Goal: Information Seeking & Learning: Learn about a topic

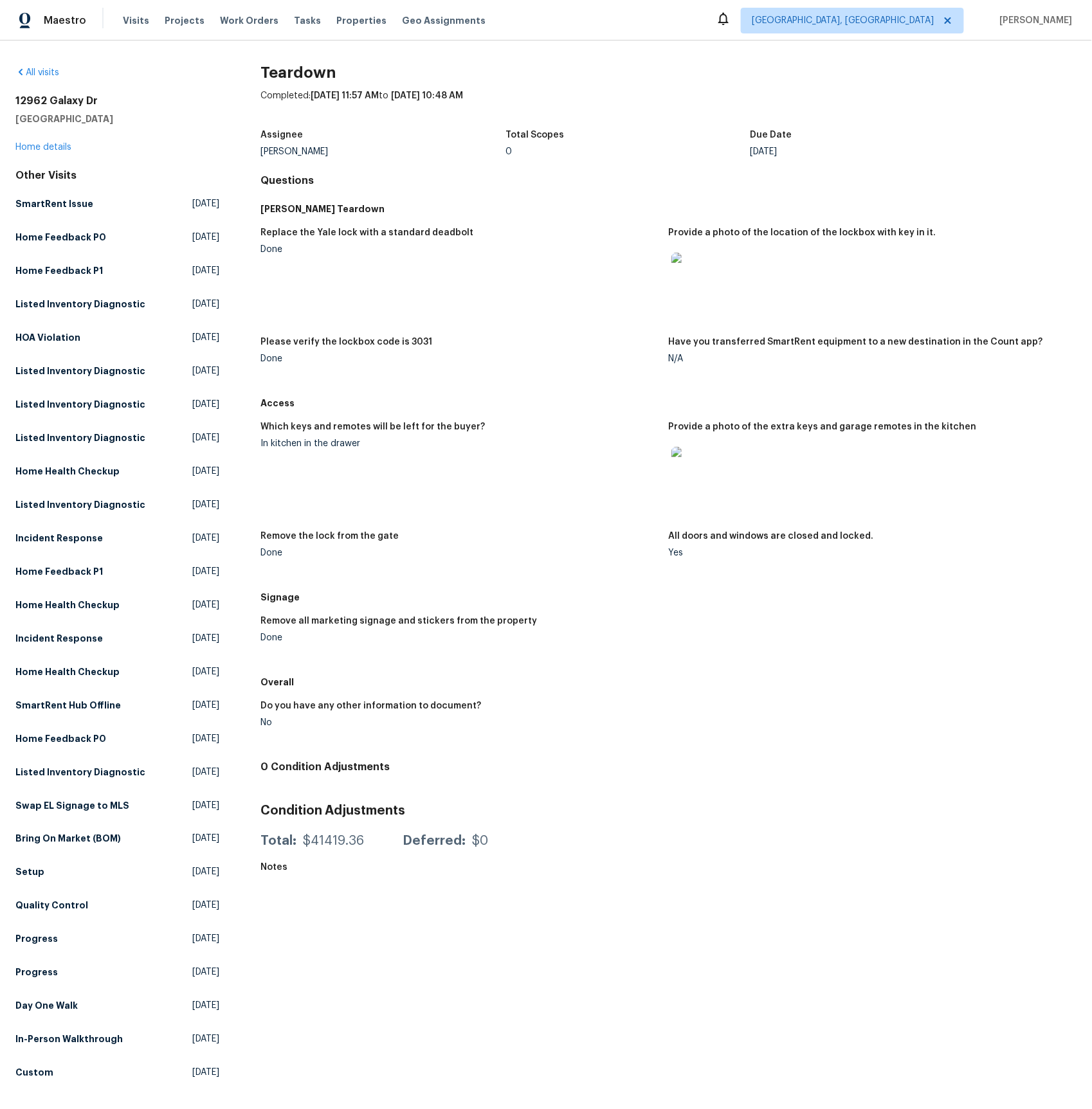
click at [684, 468] on img at bounding box center [692, 468] width 41 height 41
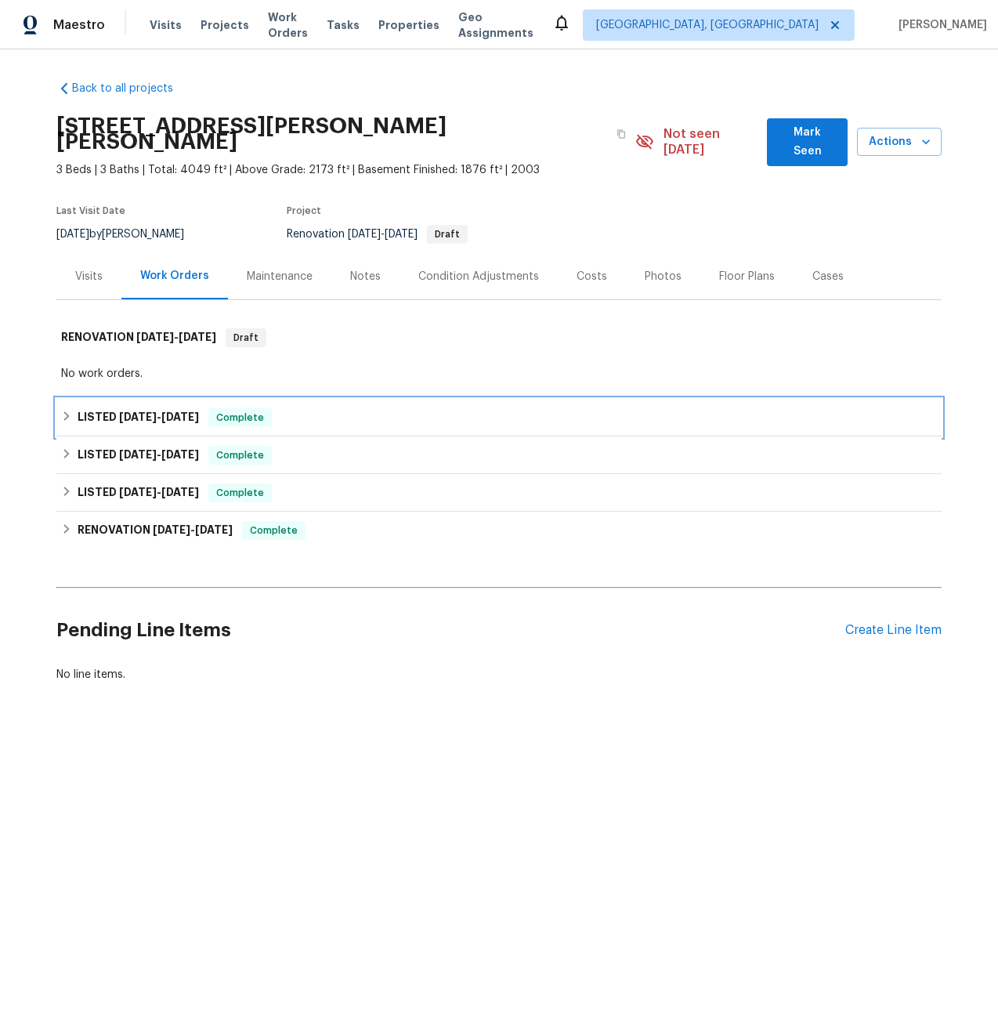
click at [149, 411] on span "[DATE]" at bounding box center [138, 416] width 38 height 11
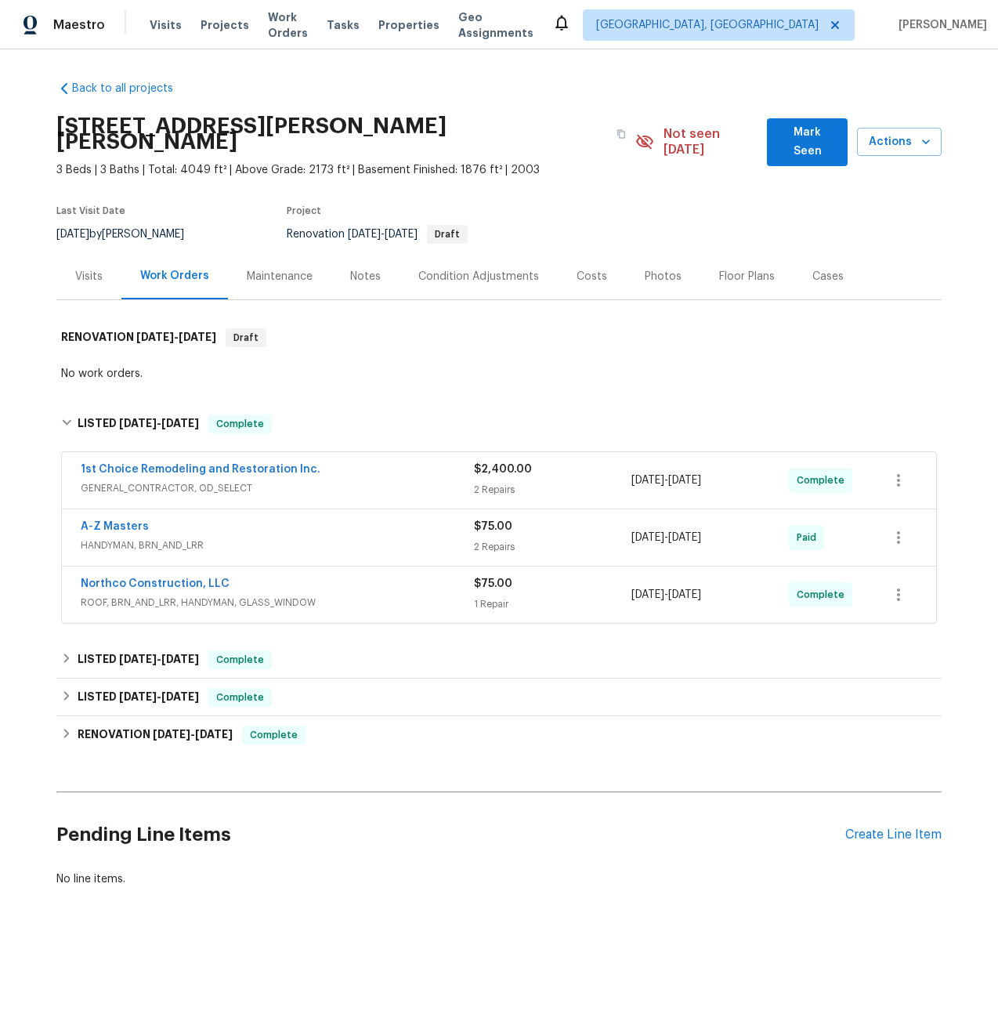
click at [136, 480] on span "GENERAL_CONTRACTOR, OD_SELECT" at bounding box center [277, 488] width 393 height 16
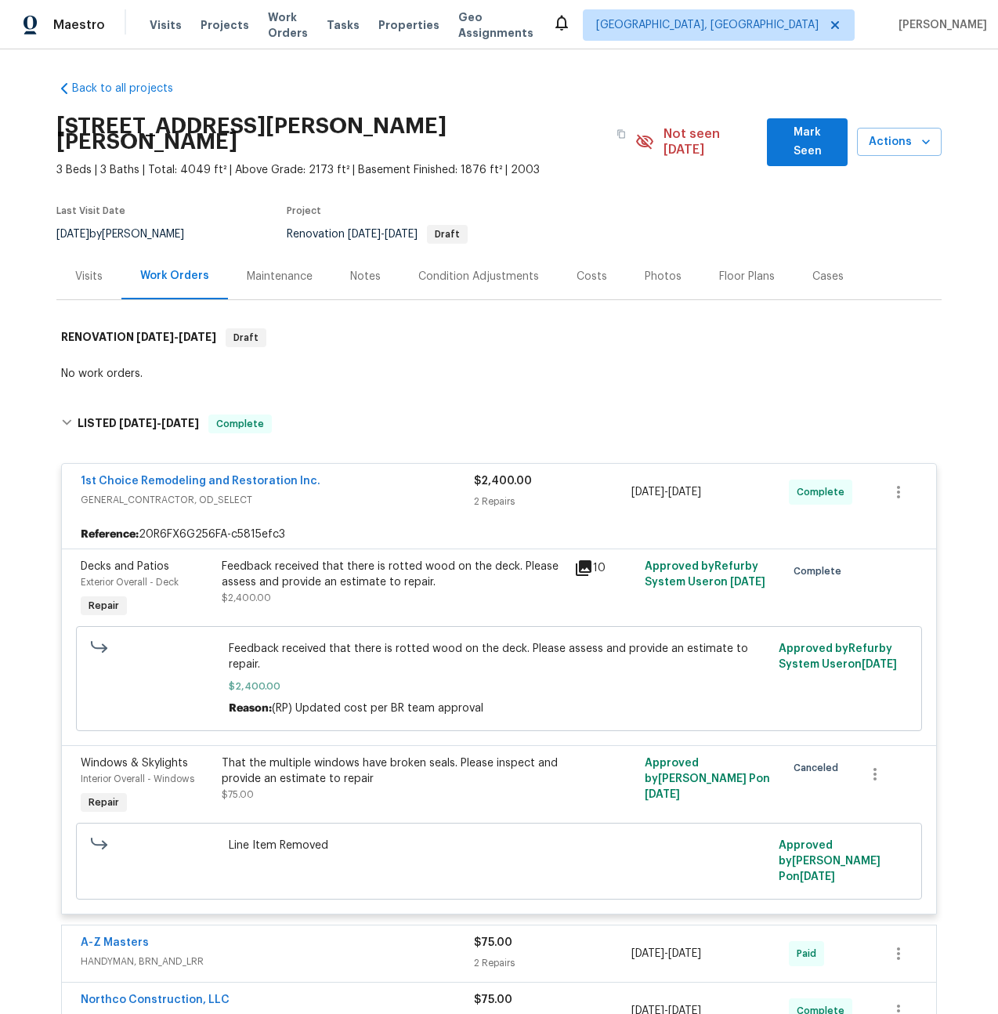
click at [584, 559] on icon at bounding box center [583, 568] width 19 height 19
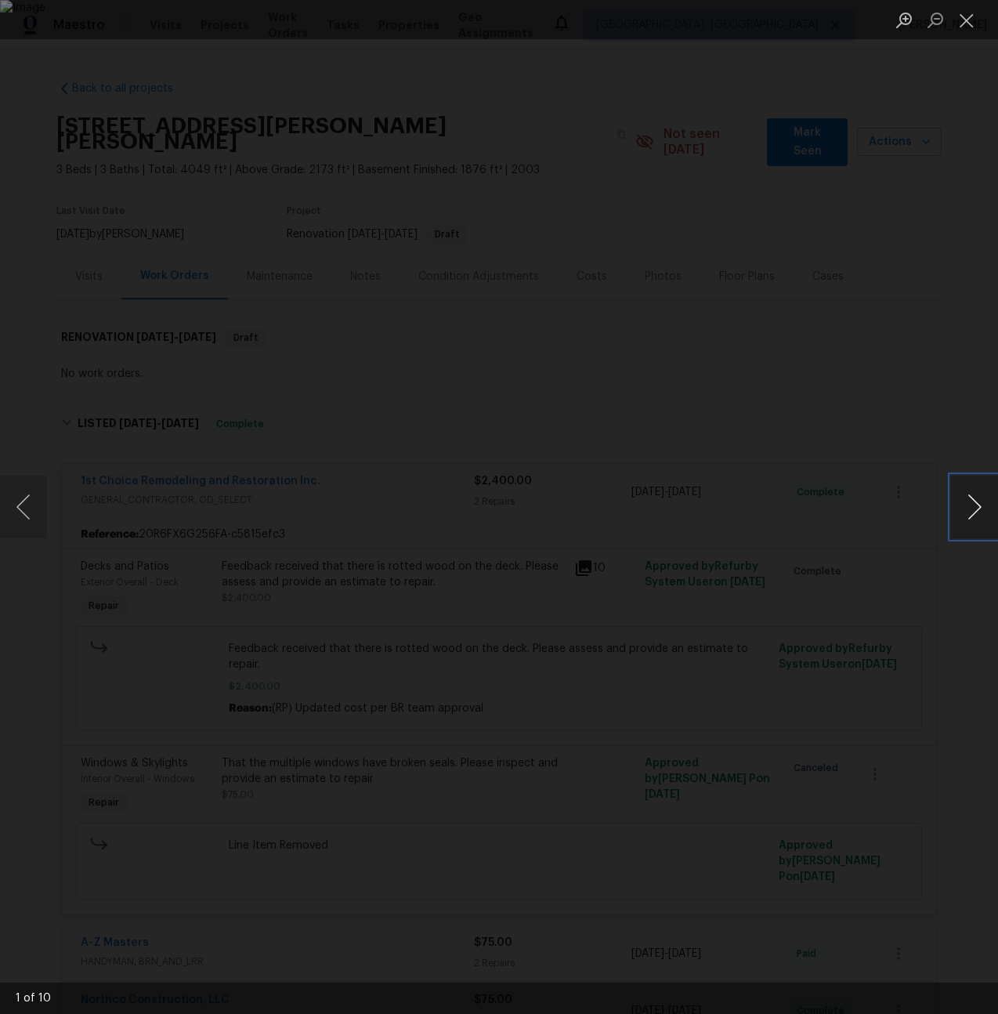
click at [969, 502] on button "Next image" at bounding box center [974, 507] width 47 height 63
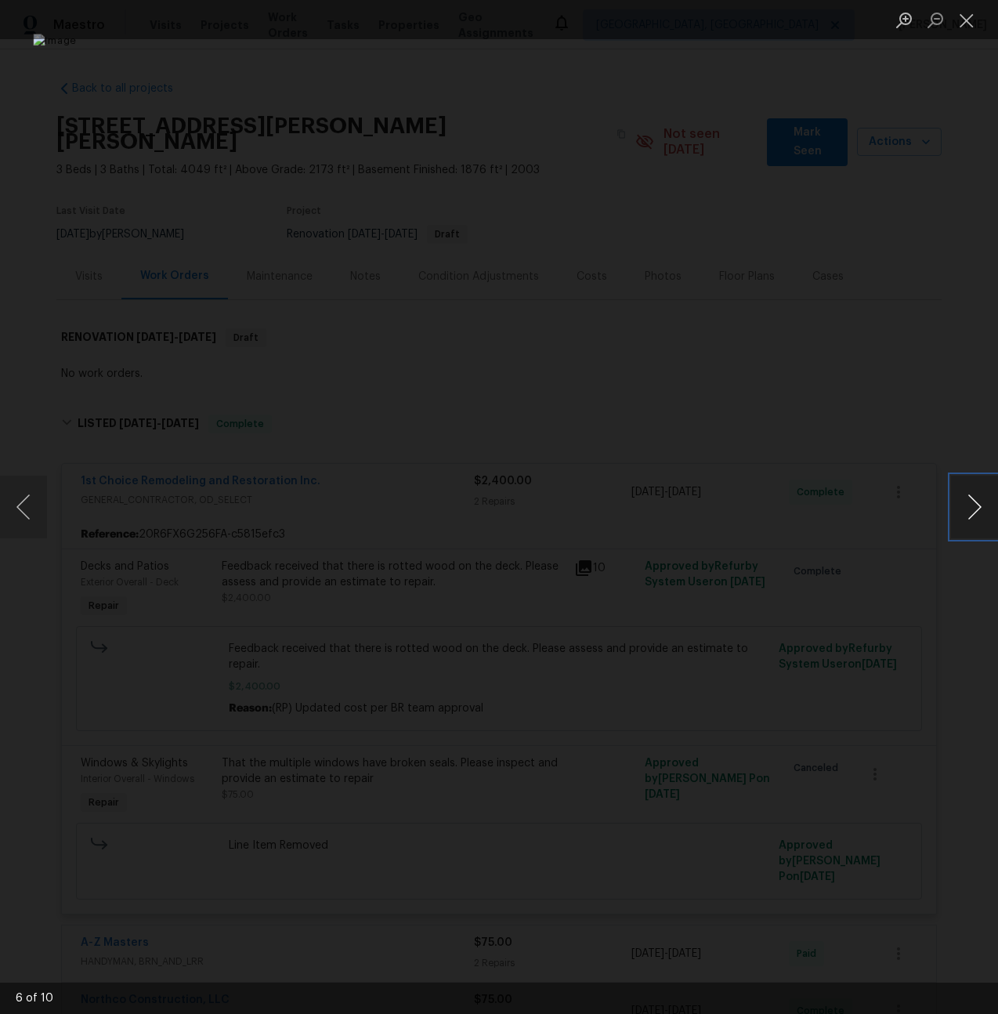
click at [969, 502] on button "Next image" at bounding box center [974, 507] width 47 height 63
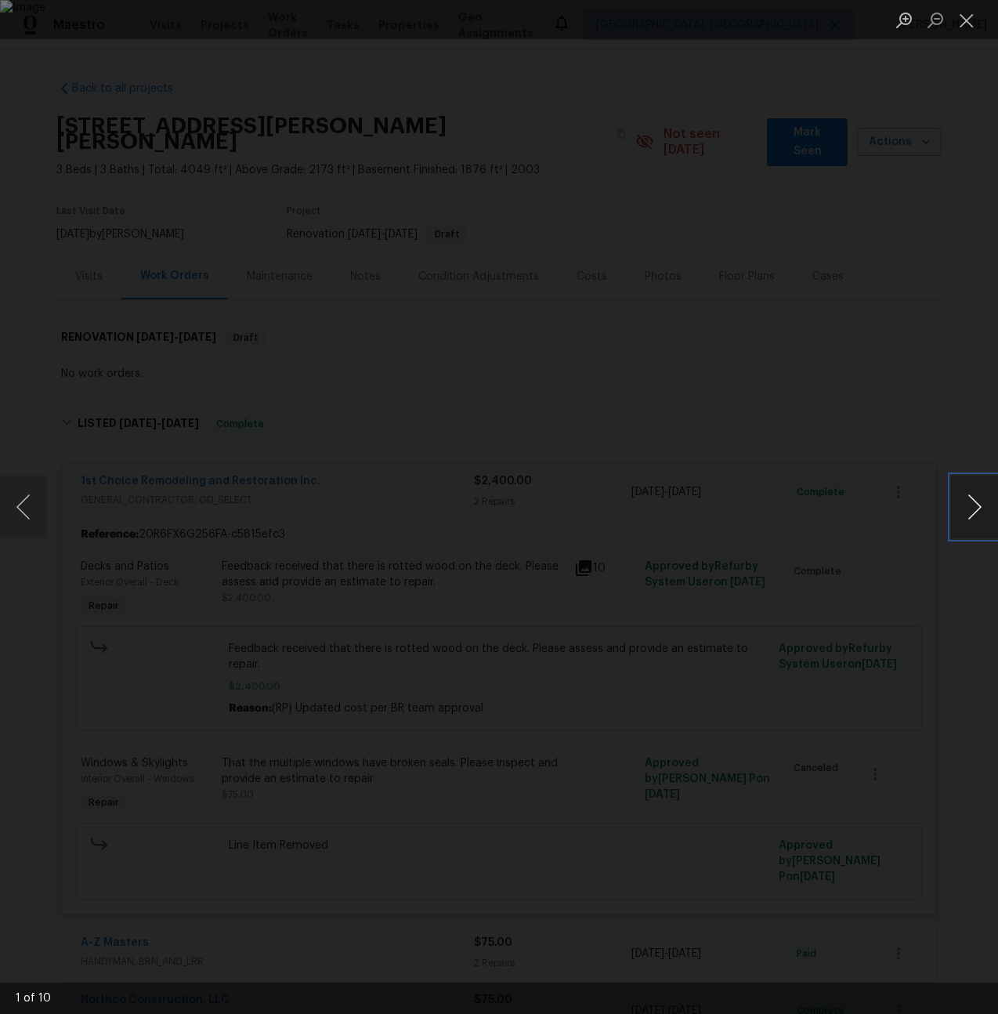
click at [969, 502] on button "Next image" at bounding box center [974, 507] width 47 height 63
click at [967, 30] on button "Close lightbox" at bounding box center [966, 19] width 31 height 27
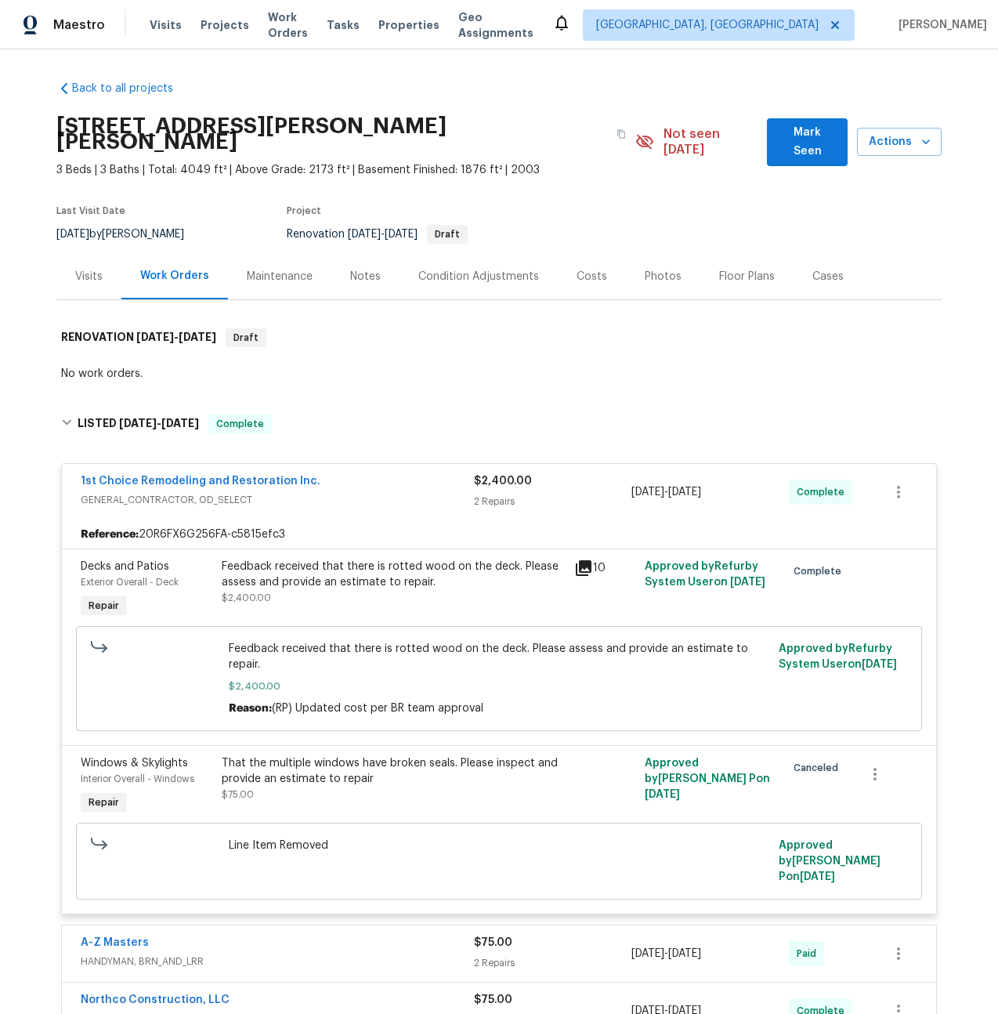
click at [138, 492] on span "GENERAL_CONTRACTOR, OD_SELECT" at bounding box center [277, 500] width 393 height 16
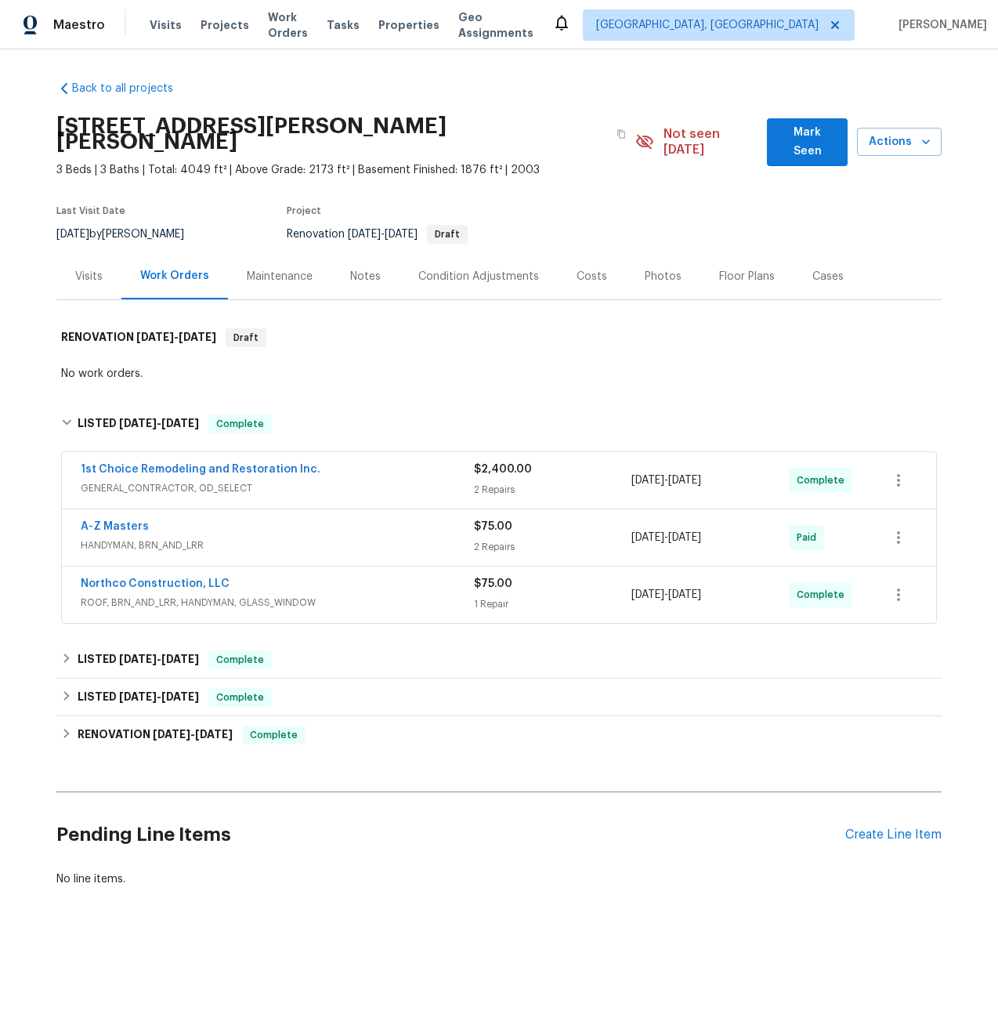
click at [129, 538] on span "HANDYMAN, BRN_AND_LRR" at bounding box center [277, 546] width 393 height 16
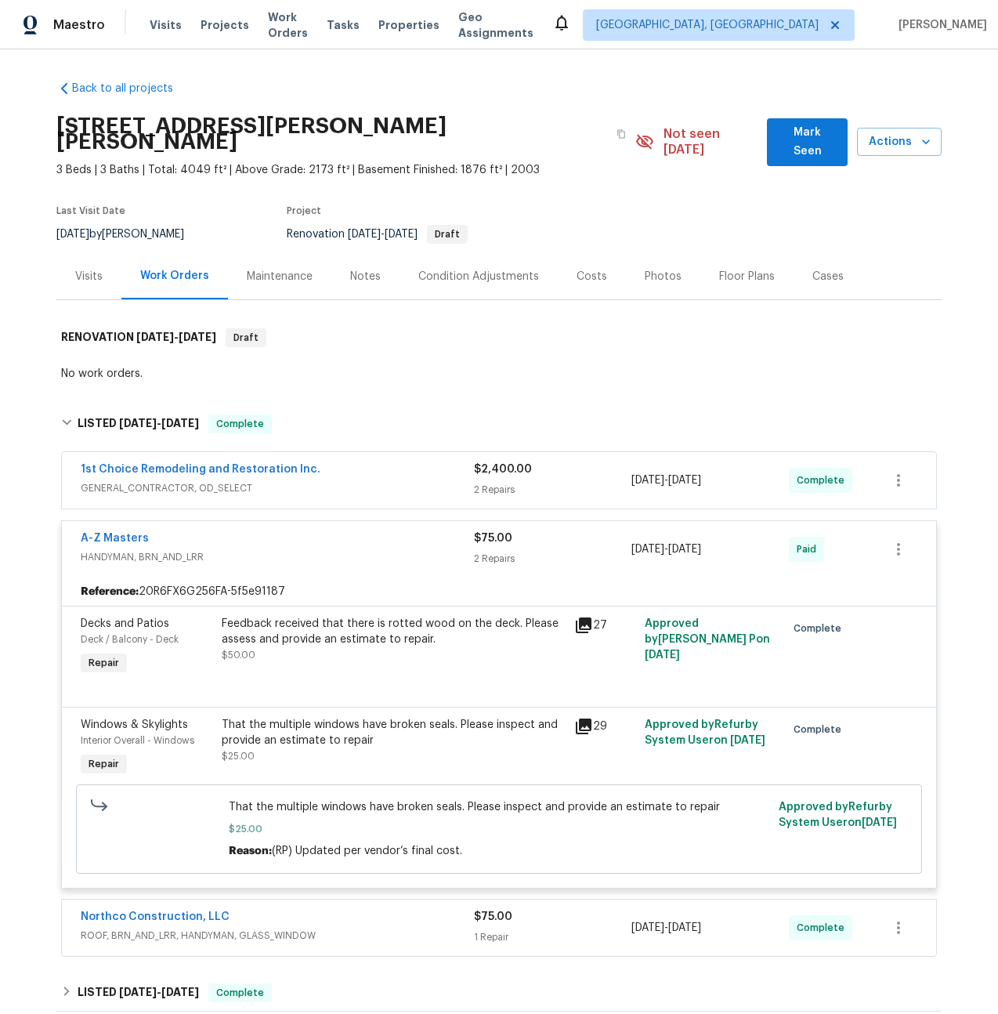
drag, startPoint x: 112, startPoint y: 537, endPoint x: 112, endPoint y: 554, distance: 17.2
click at [112, 549] on span "HANDYMAN, BRN_AND_LRR" at bounding box center [277, 557] width 393 height 16
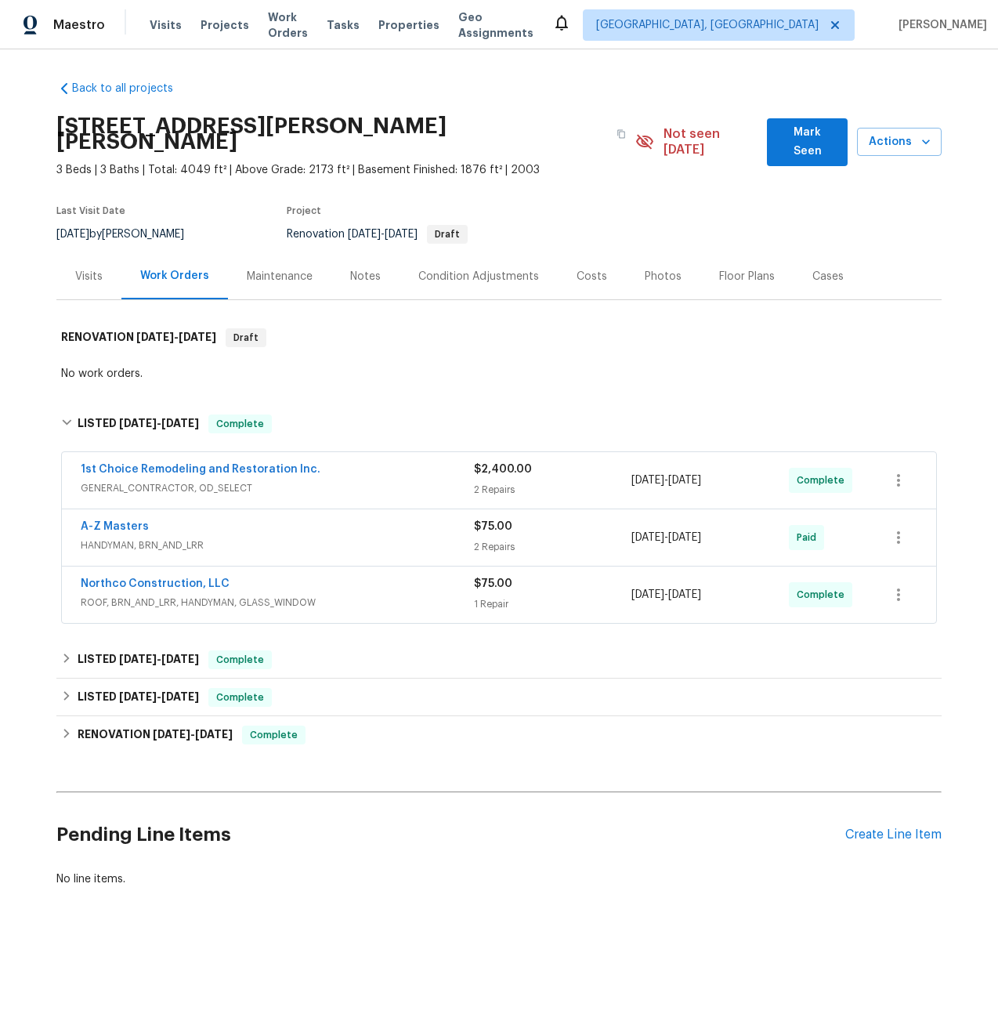
click at [124, 595] on span "ROOF, BRN_AND_LRR, HANDYMAN, GLASS_WINDOW" at bounding box center [277, 603] width 393 height 16
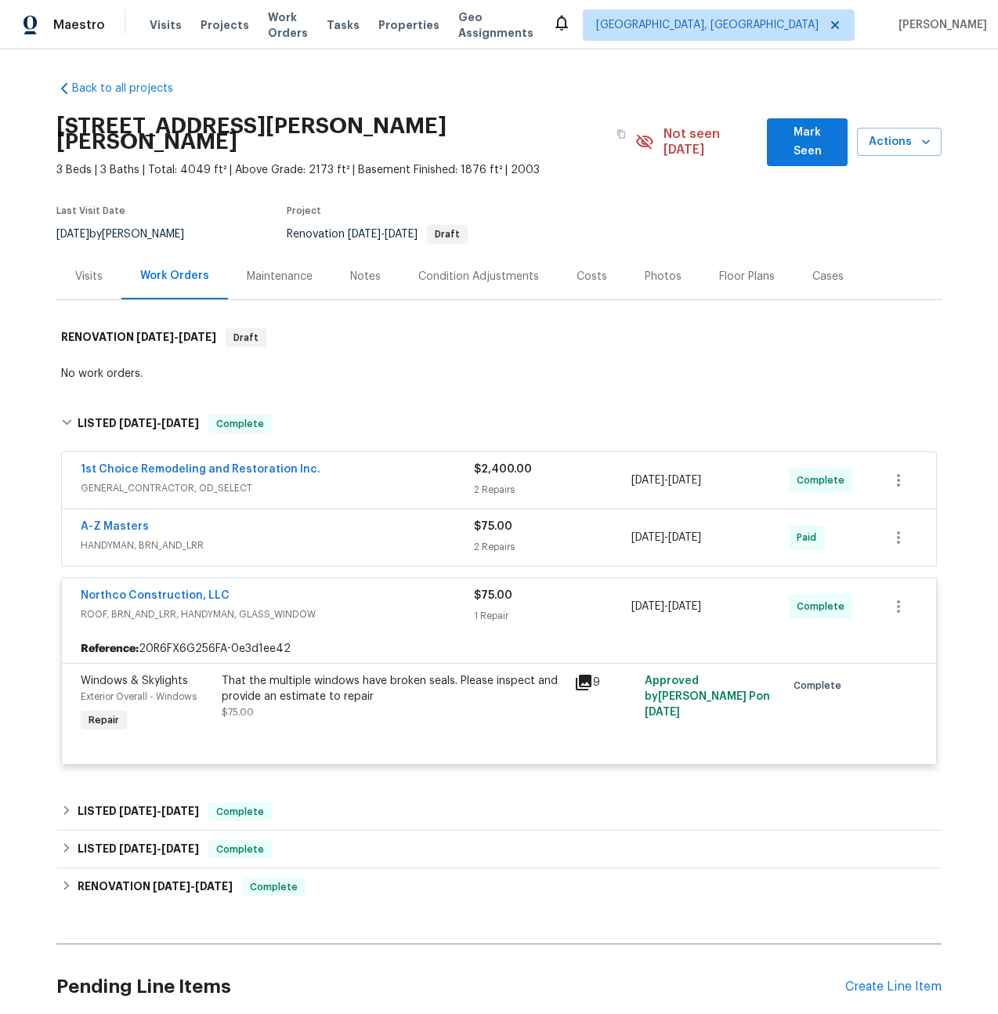
click at [135, 607] on span "ROOF, BRN_AND_LRR, HANDYMAN, GLASS_WINDOW" at bounding box center [277, 615] width 393 height 16
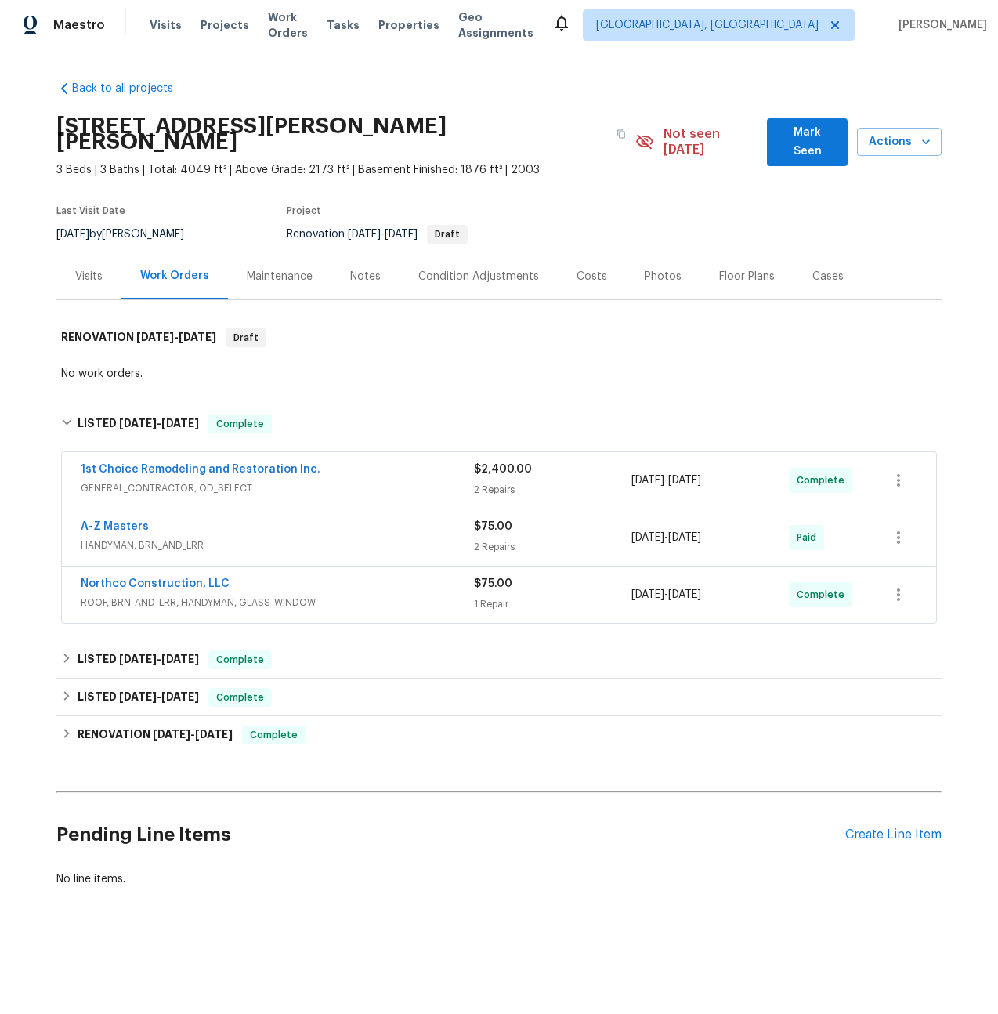
click at [139, 595] on span "ROOF, BRN_AND_LRR, HANDYMAN, GLASS_WINDOW" at bounding box center [277, 603] width 393 height 16
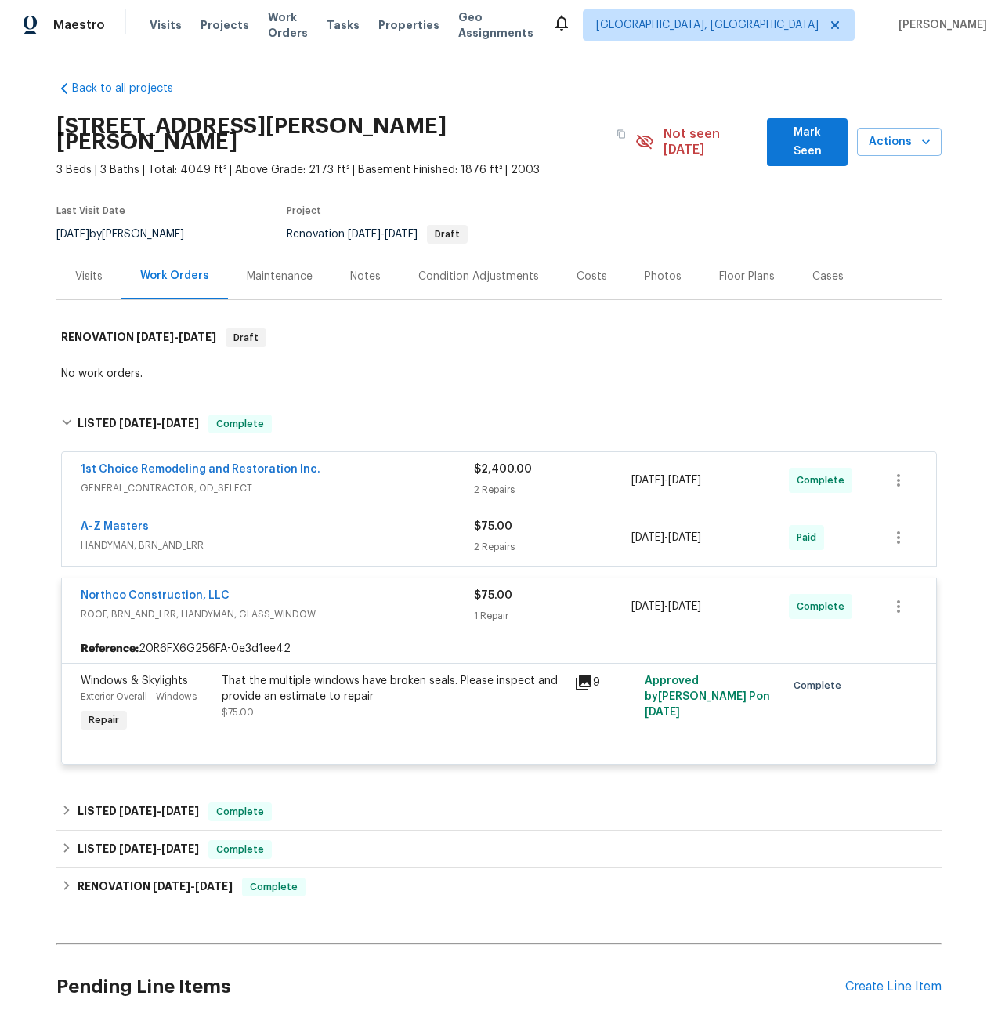
click at [585, 675] on icon at bounding box center [584, 683] width 16 height 16
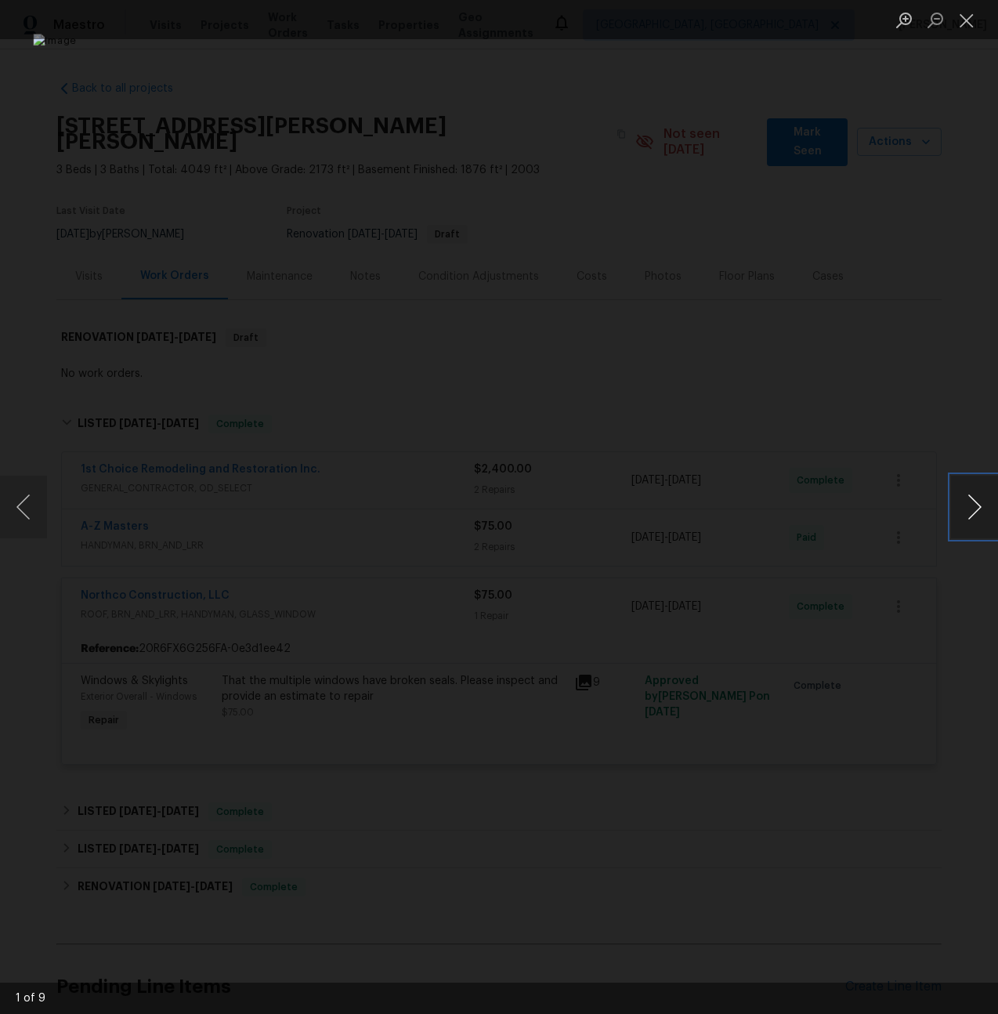
click at [971, 505] on button "Next image" at bounding box center [974, 507] width 47 height 63
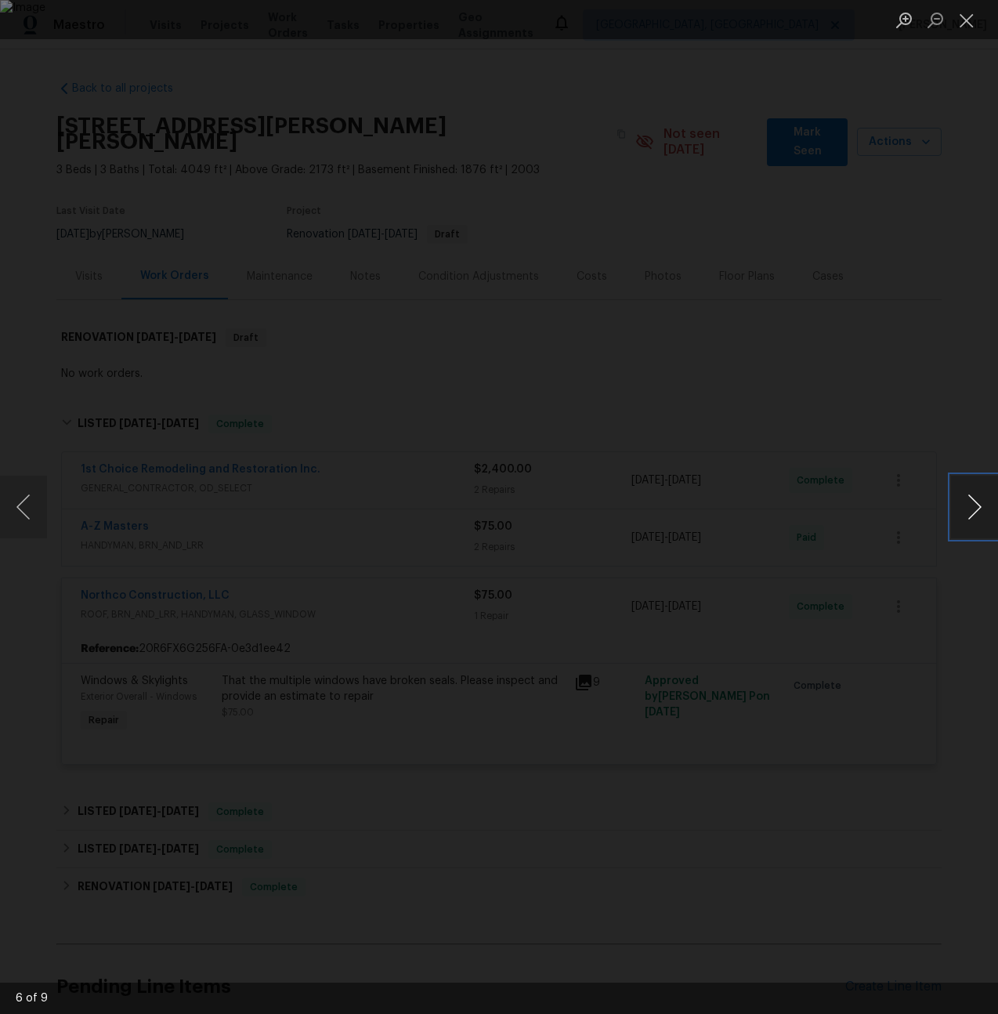
click at [971, 505] on button "Next image" at bounding box center [974, 507] width 47 height 63
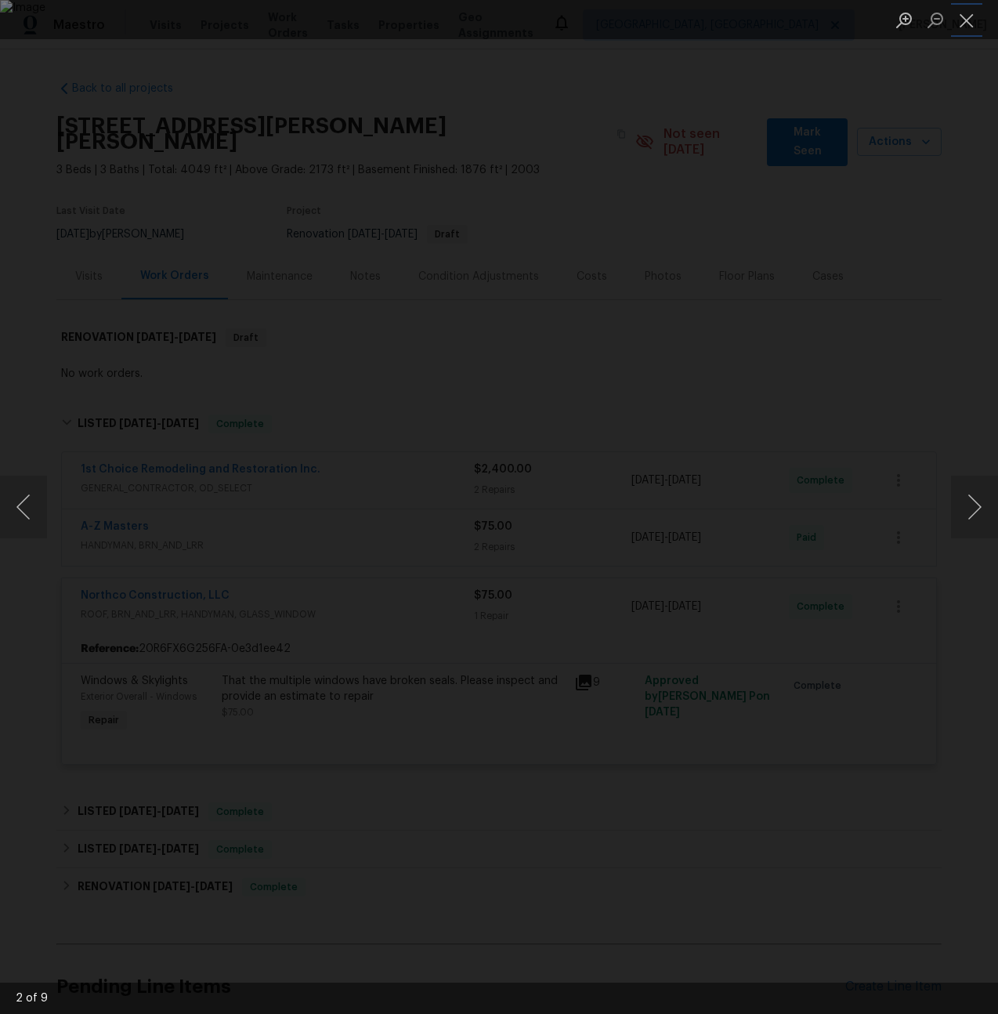
drag, startPoint x: 974, startPoint y: 19, endPoint x: 855, endPoint y: 89, distance: 138.4
click at [973, 20] on button "Close lightbox" at bounding box center [966, 19] width 31 height 27
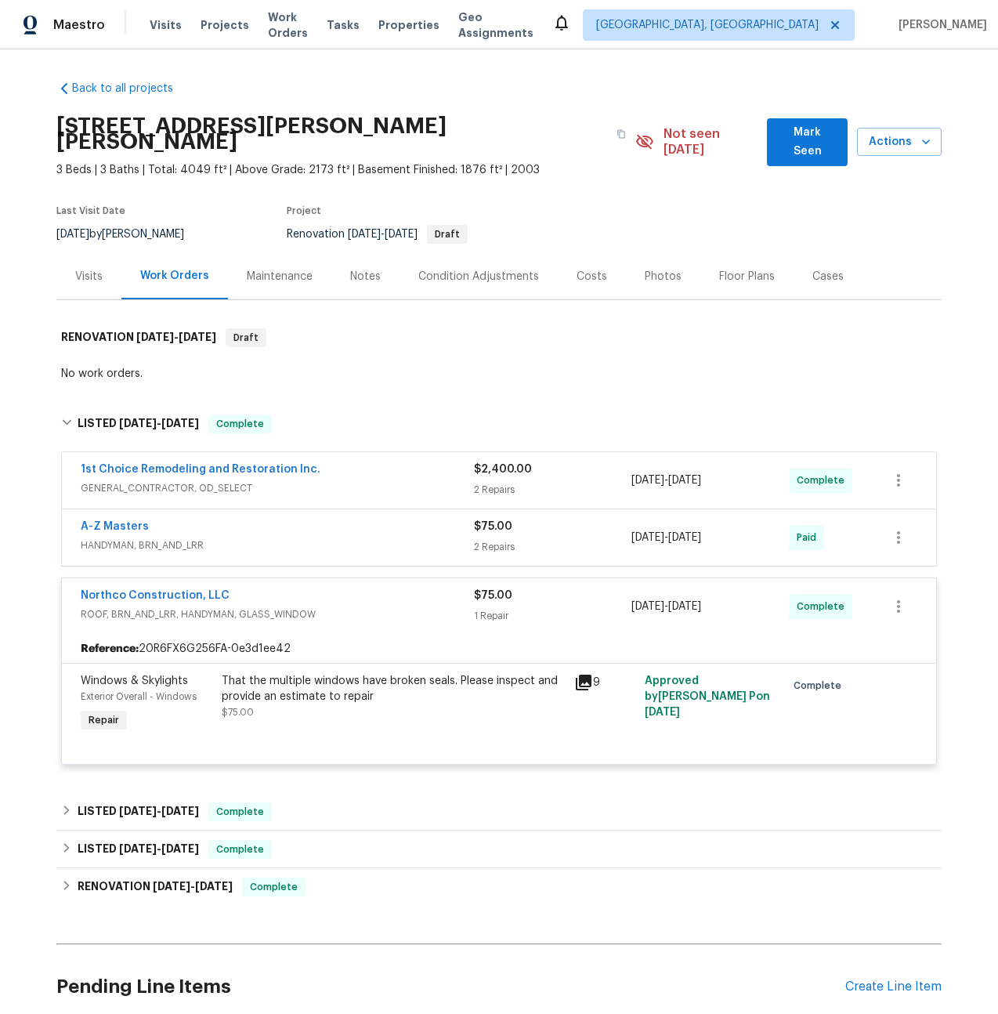
click at [162, 607] on span "ROOF, BRN_AND_LRR, HANDYMAN, GLASS_WINDOW" at bounding box center [277, 615] width 393 height 16
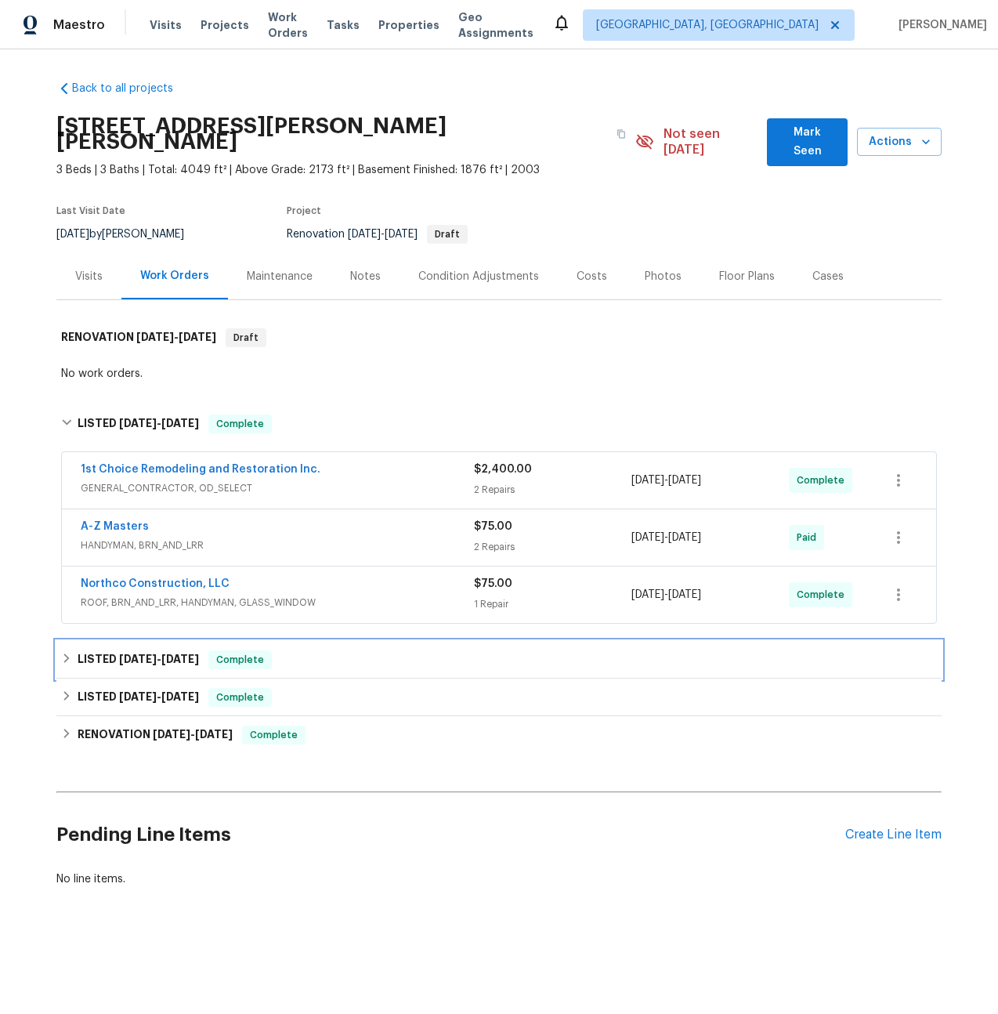
drag, startPoint x: 143, startPoint y: 652, endPoint x: 153, endPoint y: 652, distance: 10.2
click at [143, 652] on h6 "LISTED [DATE] - [DATE]" at bounding box center [138, 659] width 121 height 19
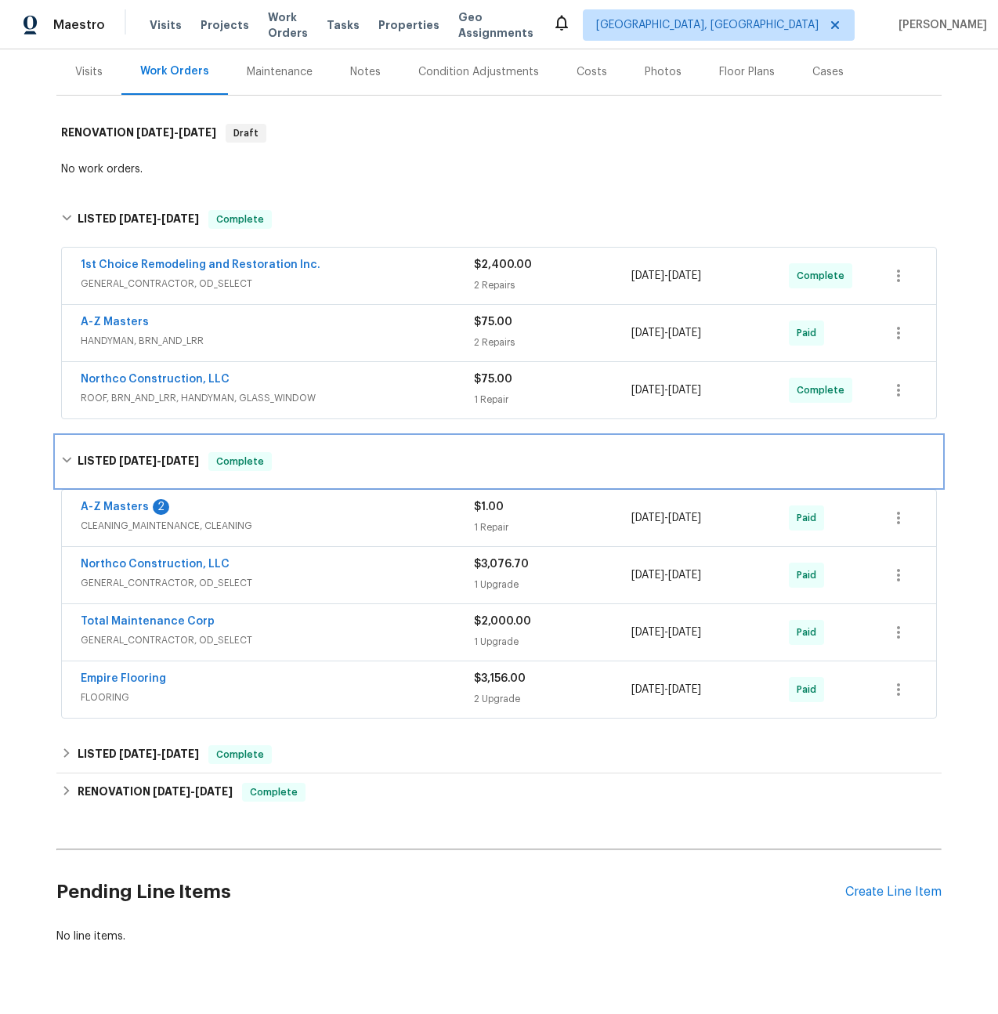
scroll to position [226, 0]
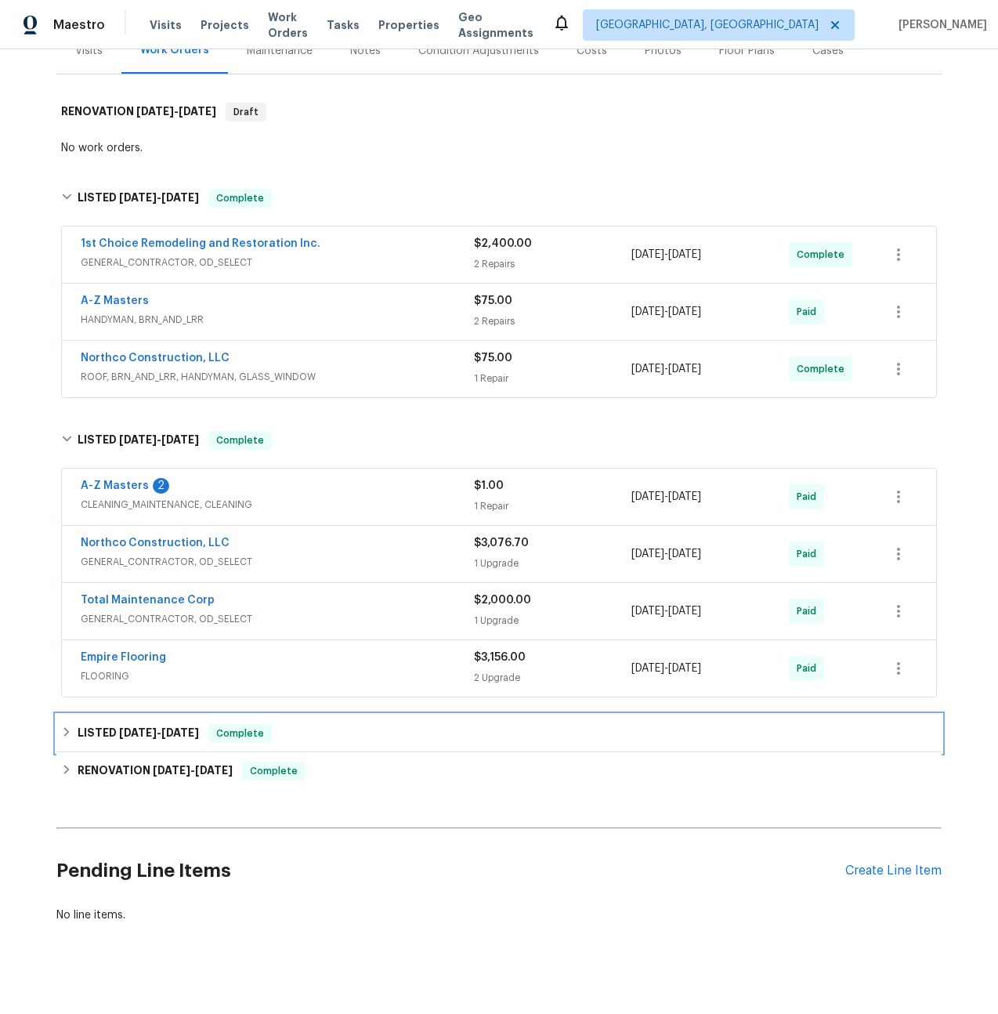
click at [105, 724] on h6 "LISTED [DATE] - [DATE]" at bounding box center [138, 733] width 121 height 19
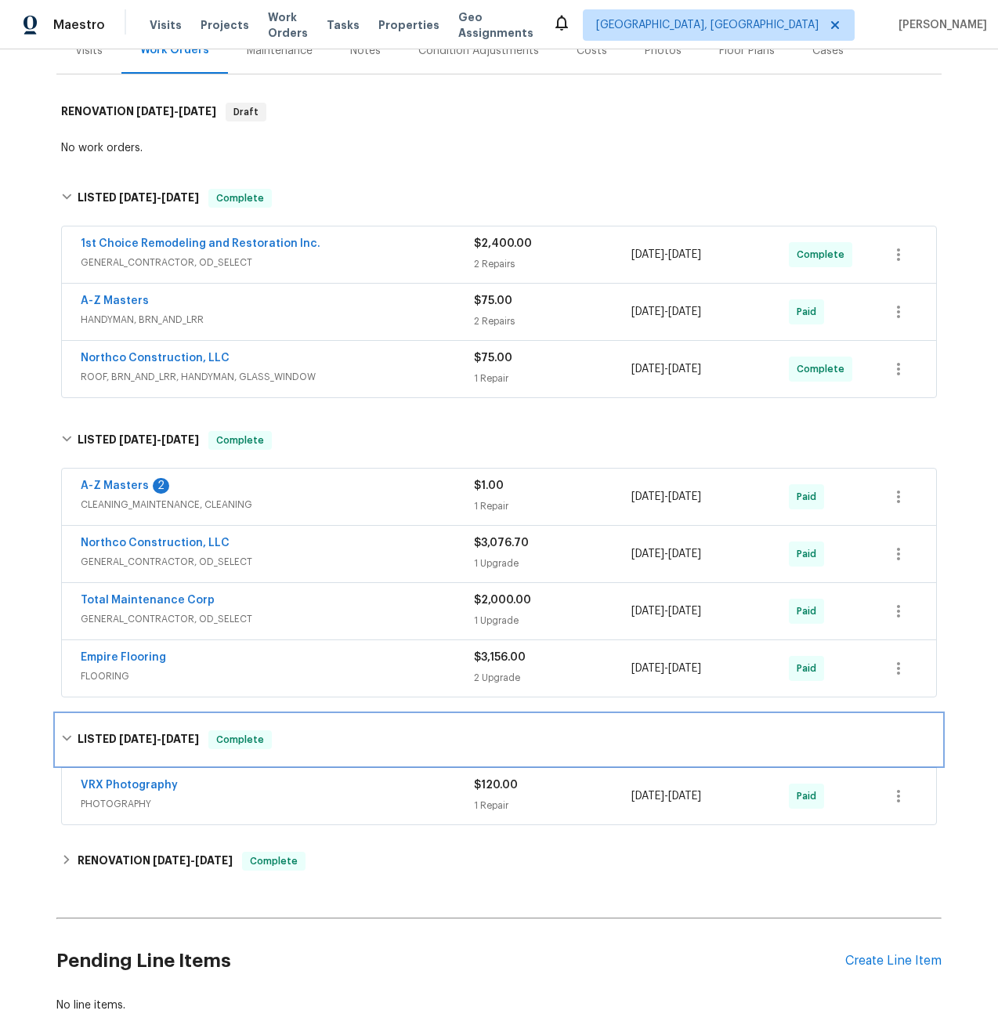
scroll to position [316, 0]
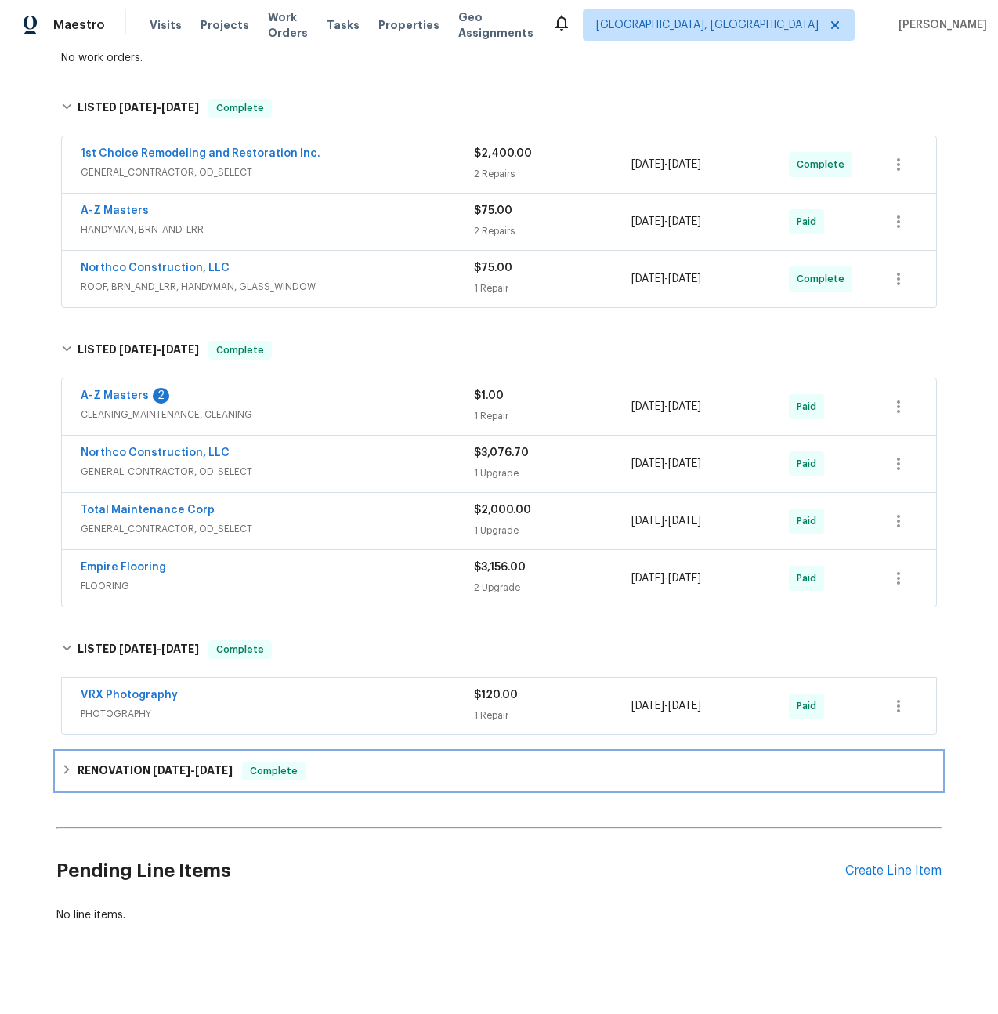
click at [150, 762] on h6 "RENOVATION [DATE] - [DATE]" at bounding box center [155, 771] width 155 height 19
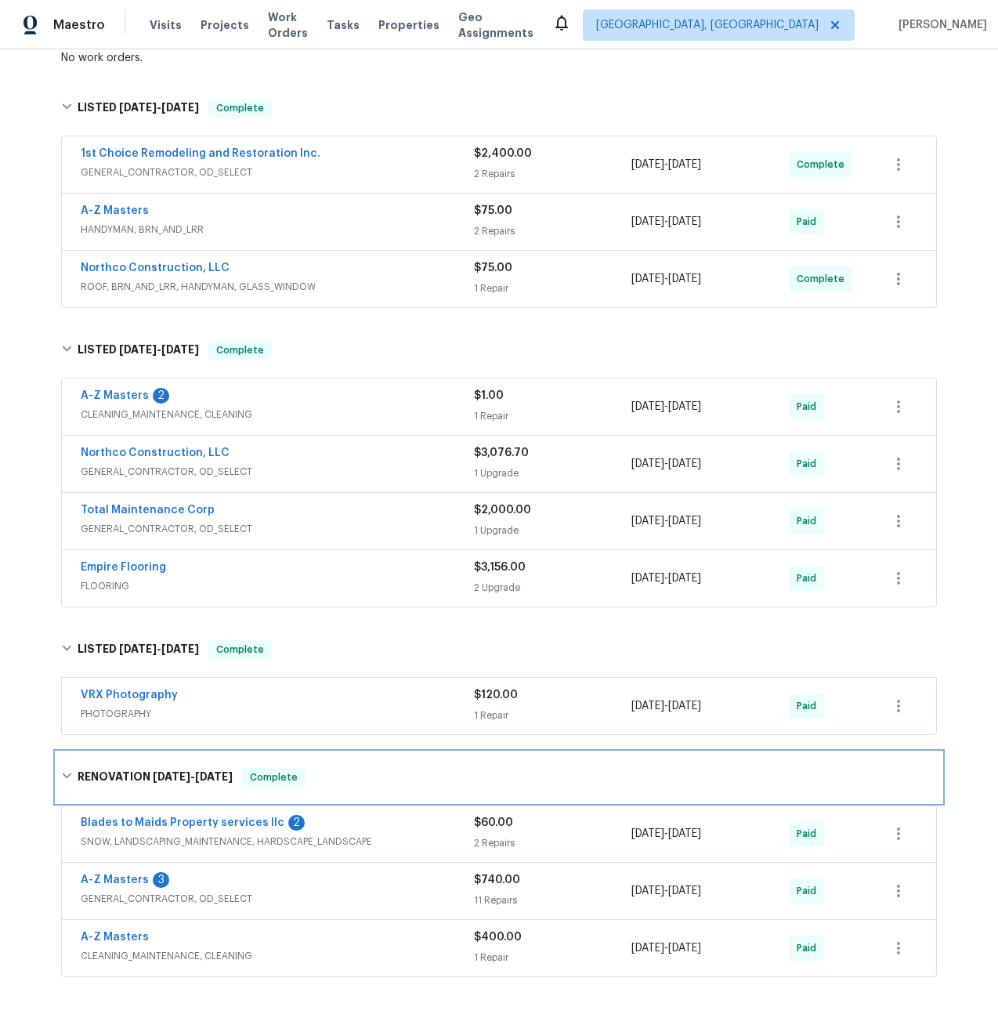
scroll to position [508, 0]
